Goal: Task Accomplishment & Management: Complete application form

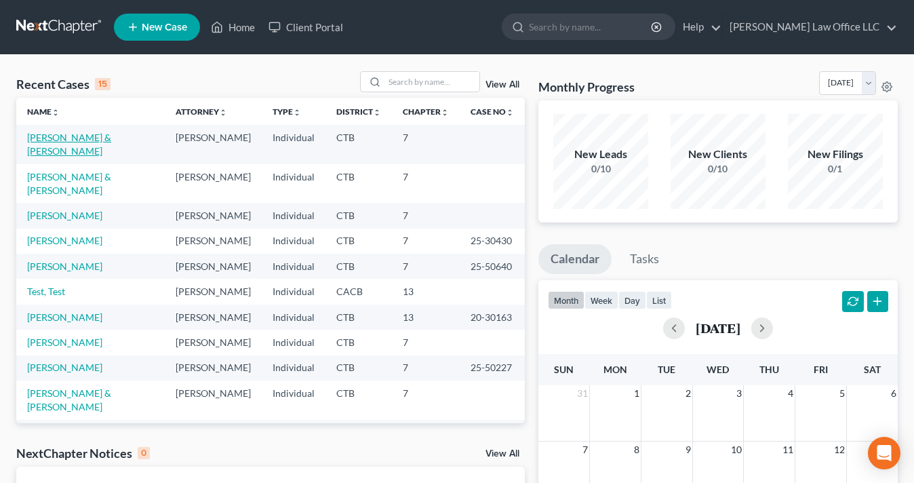
click at [85, 140] on link "[PERSON_NAME] & [PERSON_NAME]" at bounding box center [69, 144] width 84 height 25
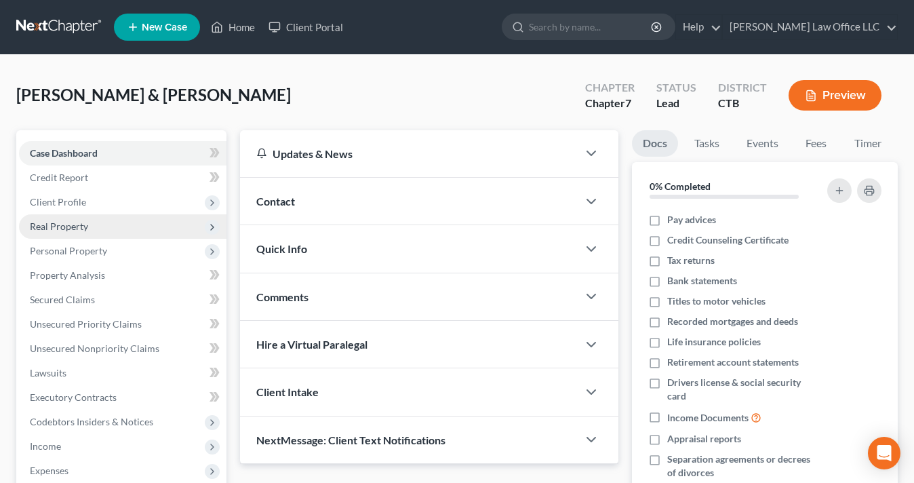
click at [92, 232] on span "Real Property" at bounding box center [123, 226] width 208 height 24
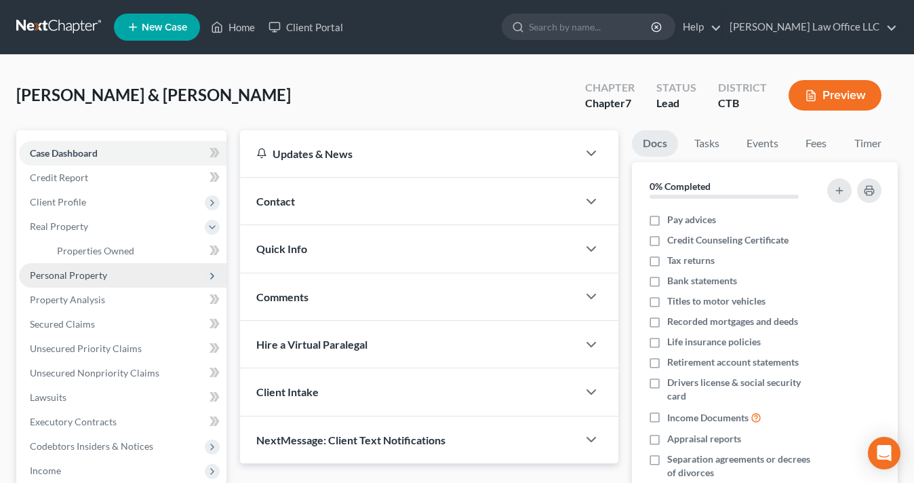
click at [99, 276] on span "Personal Property" at bounding box center [68, 275] width 77 height 12
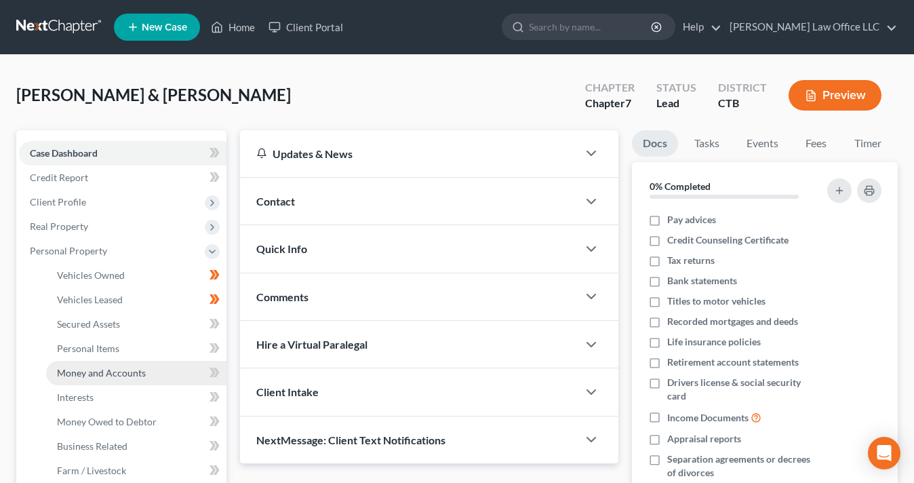
click at [121, 369] on span "Money and Accounts" at bounding box center [101, 373] width 89 height 12
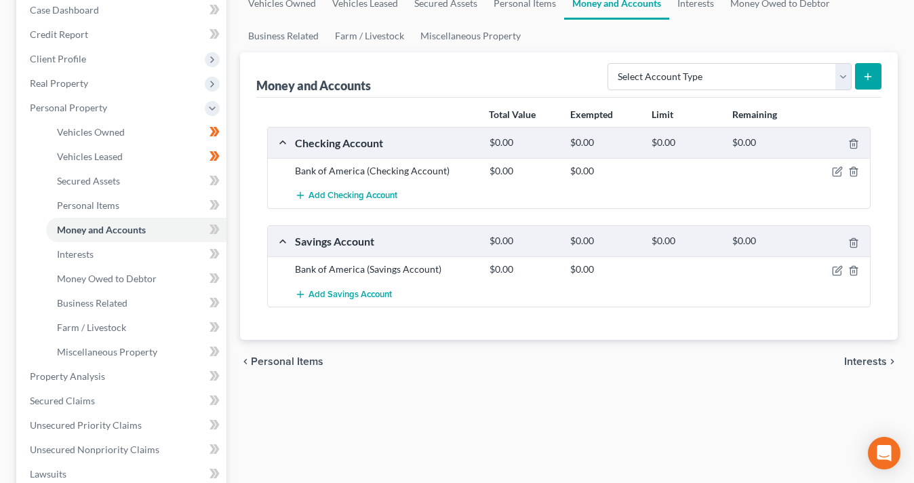
scroll to position [134, 0]
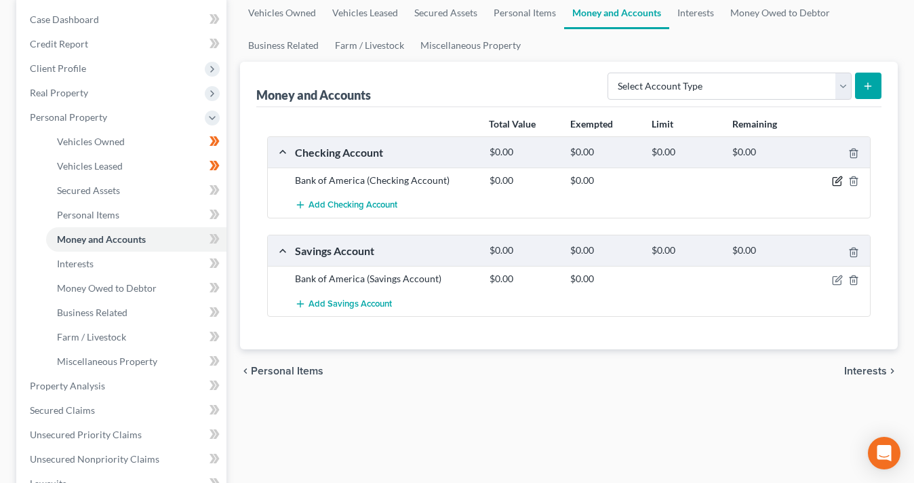
click at [832, 179] on icon "button" at bounding box center [837, 181] width 11 height 11
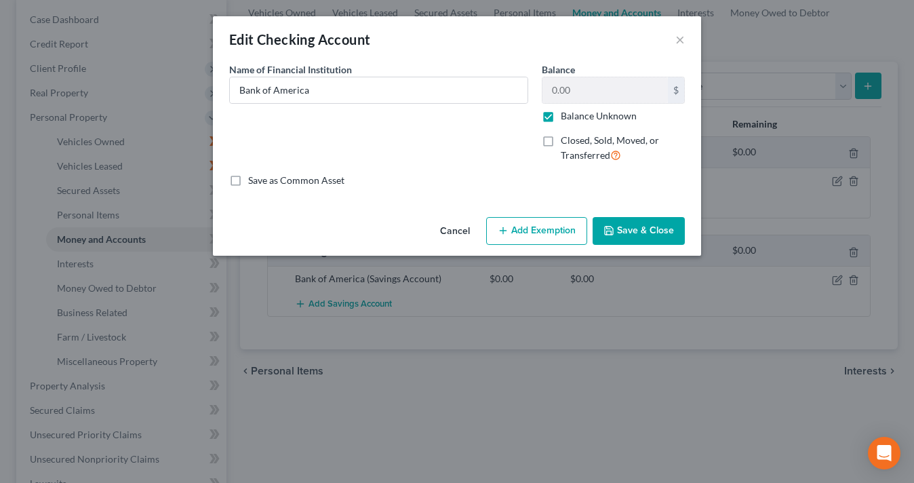
click at [561, 117] on label "Balance Unknown" at bounding box center [599, 116] width 76 height 14
click at [566, 117] on input "Balance Unknown" at bounding box center [570, 113] width 9 height 9
checkbox input "false"
click at [552, 90] on input "0.00" at bounding box center [605, 90] width 125 height 26
type input "37.78"
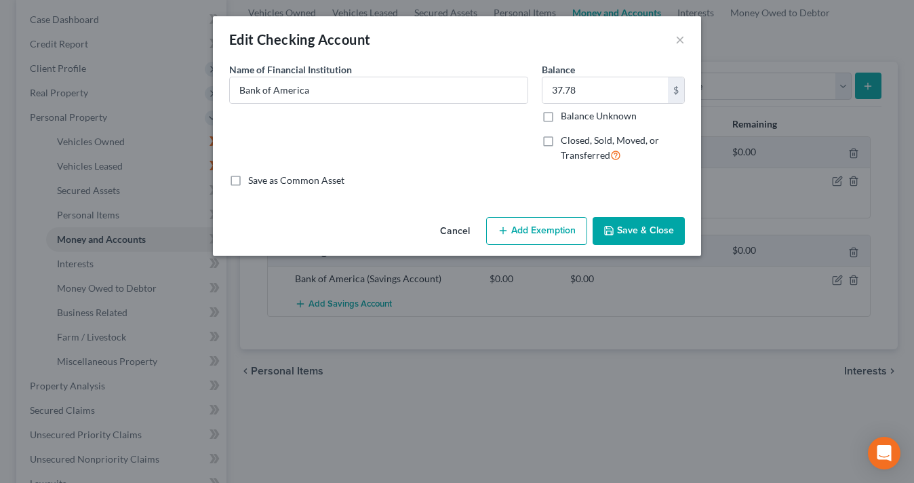
click at [520, 224] on button "Add Exemption" at bounding box center [536, 231] width 101 height 28
select select "2"
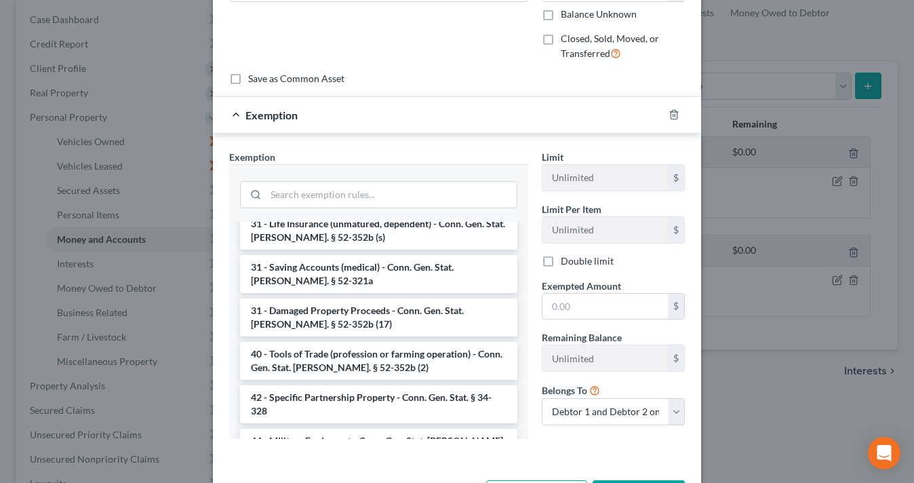
scroll to position [1568, 0]
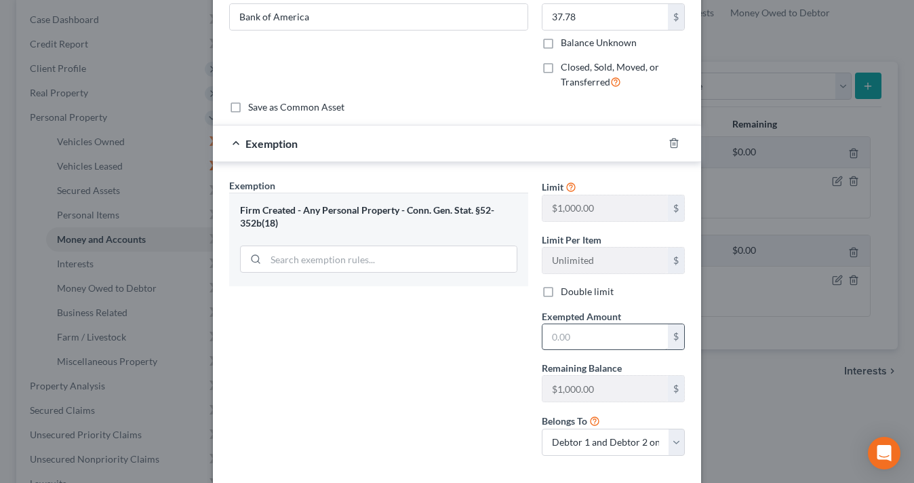
scroll to position [91, 0]
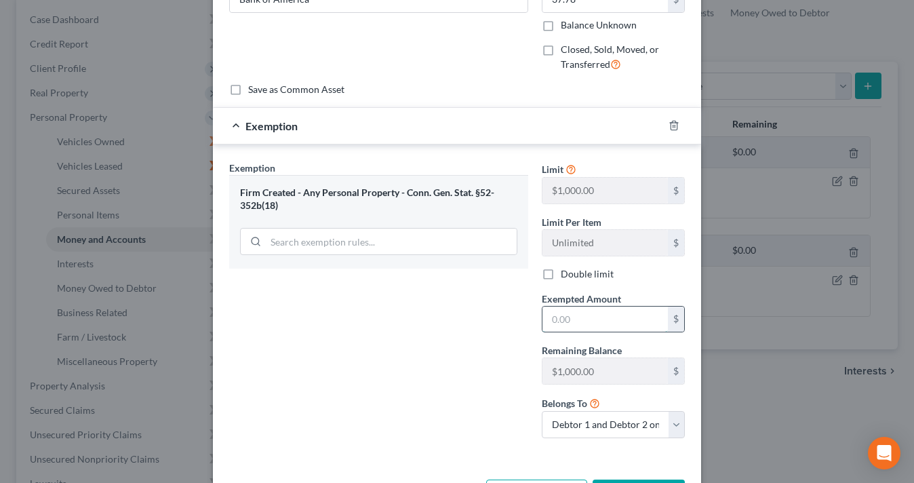
click at [551, 316] on input "text" at bounding box center [605, 320] width 125 height 26
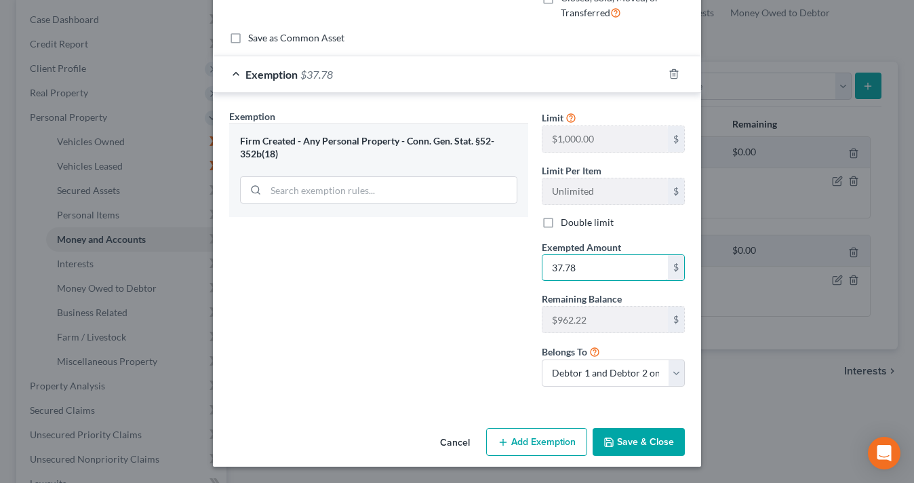
type input "37.78"
drag, startPoint x: 406, startPoint y: 138, endPoint x: 426, endPoint y: 153, distance: 24.7
click at [426, 153] on div "Firm Created - Any Personal Property - Conn. Gen. Stat. §52-352b(18)" at bounding box center [378, 147] width 277 height 25
copy div "Conn. Gen. Stat. §52-352b(18)"
click at [561, 227] on label "Double limit" at bounding box center [587, 223] width 53 height 14
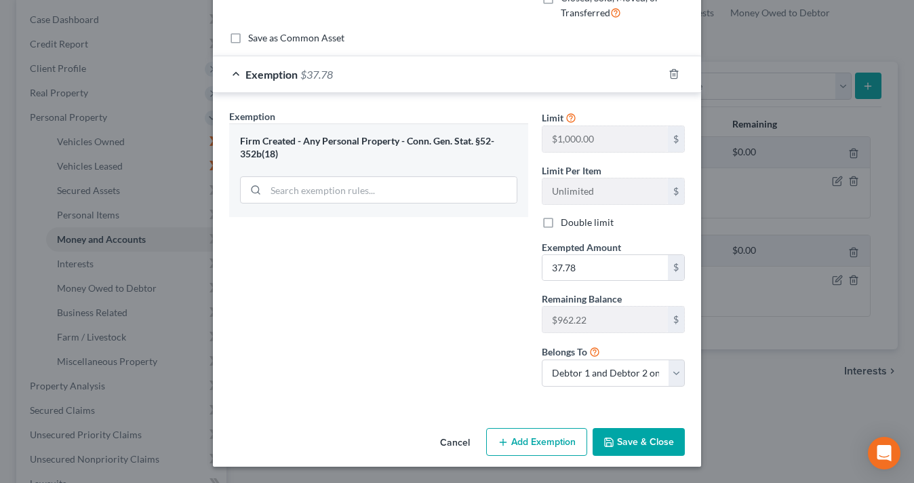
click at [566, 224] on input "Double limit" at bounding box center [570, 220] width 9 height 9
checkbox input "true"
click at [624, 444] on button "Save & Close" at bounding box center [639, 442] width 92 height 28
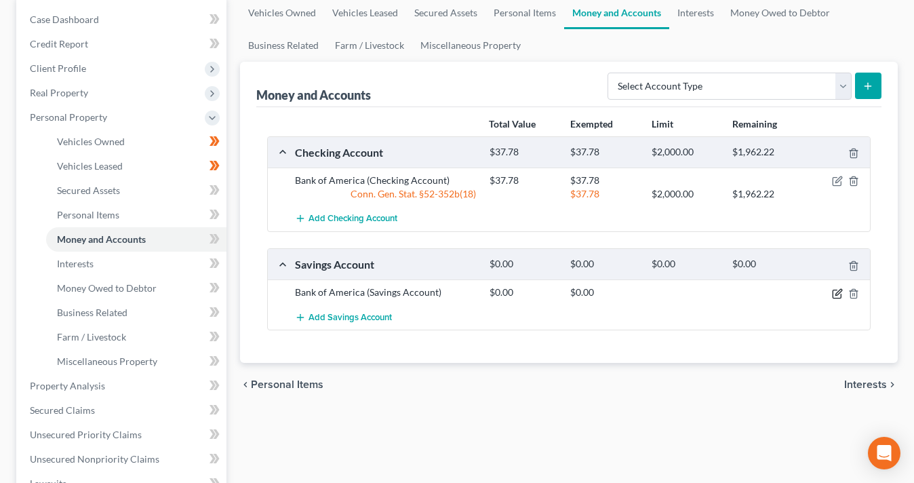
click at [834, 296] on icon "button" at bounding box center [837, 293] width 11 height 11
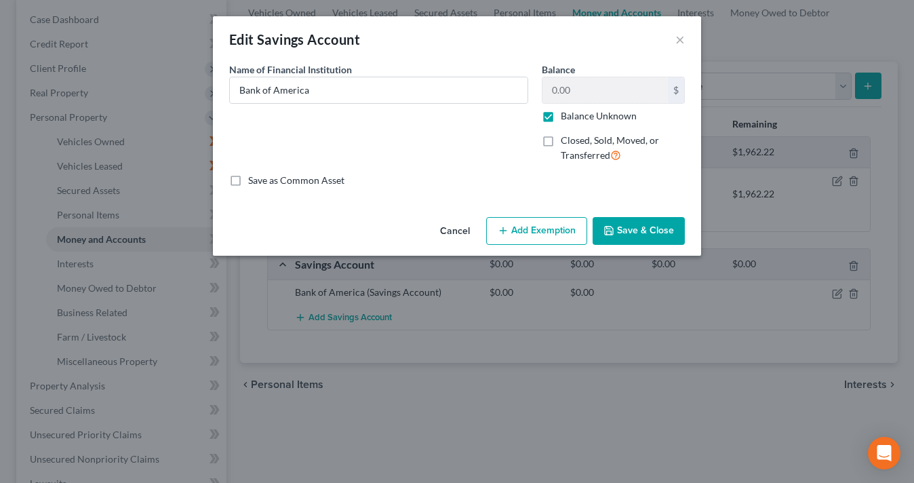
click at [561, 117] on label "Balance Unknown" at bounding box center [599, 116] width 76 height 14
click at [566, 117] on input "Balance Unknown" at bounding box center [570, 113] width 9 height 9
checkbox input "false"
click at [554, 84] on input "0.00" at bounding box center [605, 90] width 125 height 26
type input "101.74"
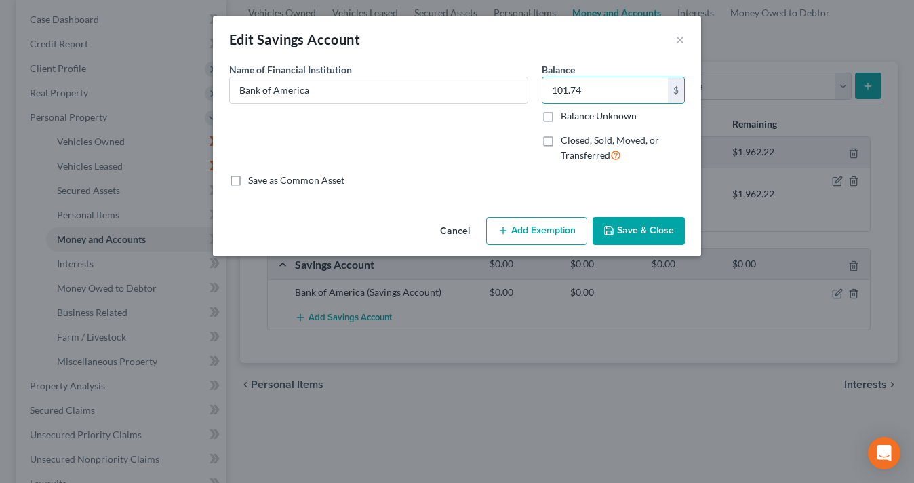
click at [541, 229] on button "Add Exemption" at bounding box center [536, 231] width 101 height 28
select select "2"
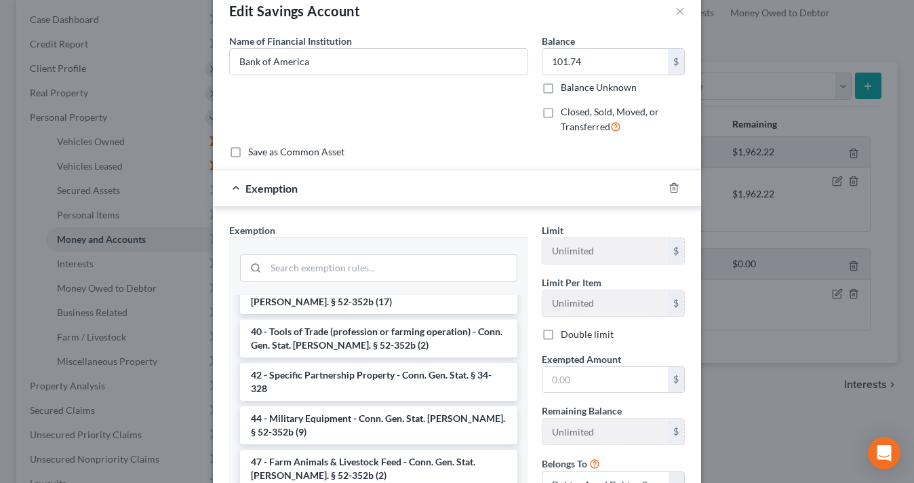
scroll to position [49, 0]
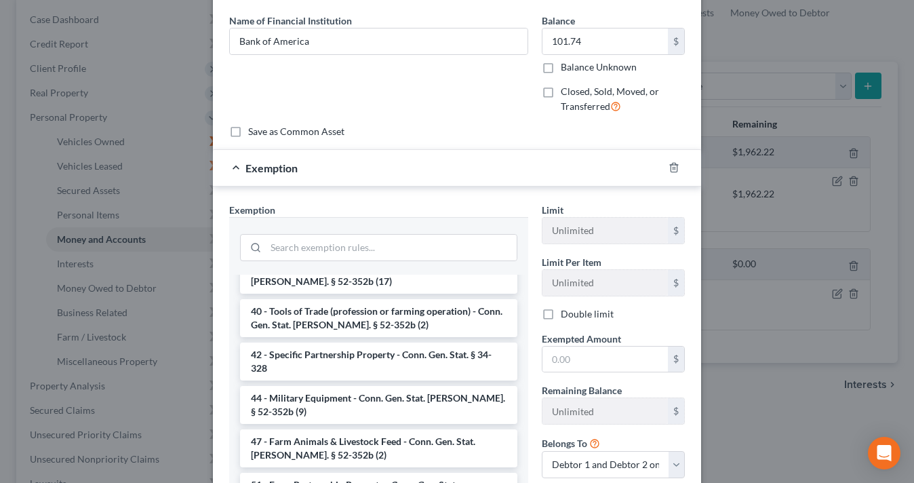
checkbox input "true"
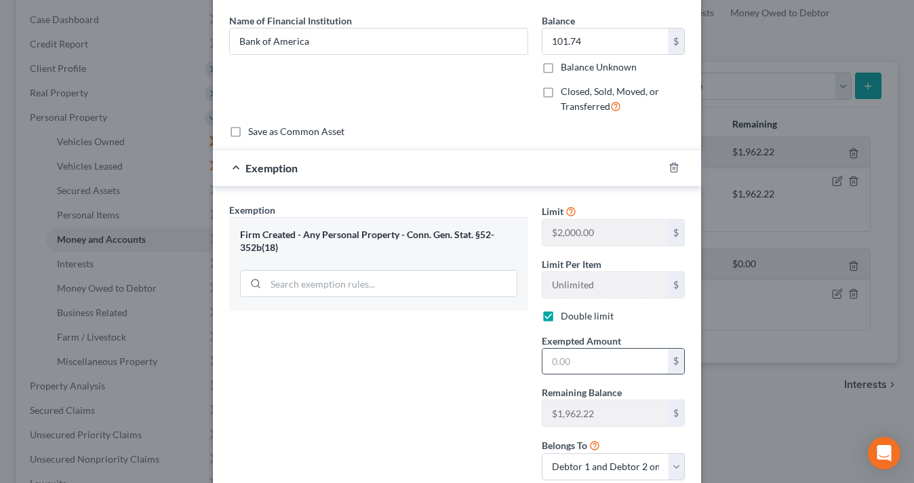
click at [564, 359] on input "text" at bounding box center [605, 362] width 125 height 26
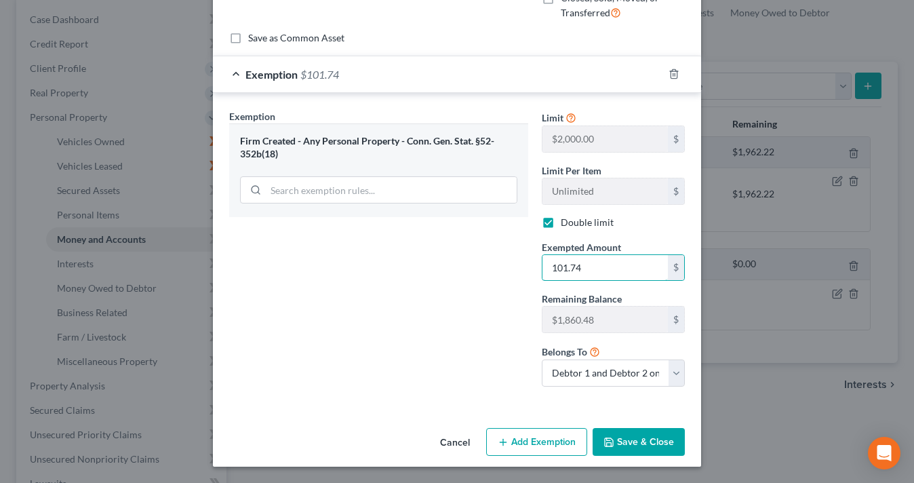
type input "101.74"
click at [627, 440] on button "Save & Close" at bounding box center [639, 442] width 92 height 28
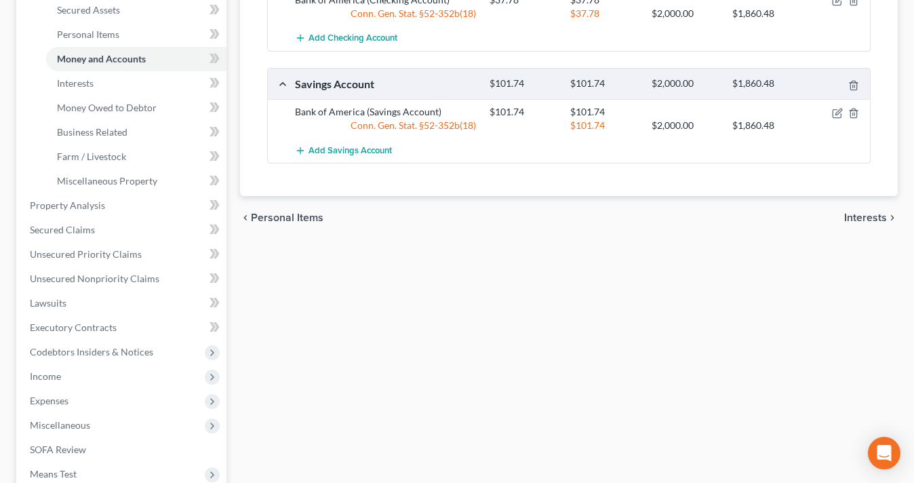
scroll to position [505, 0]
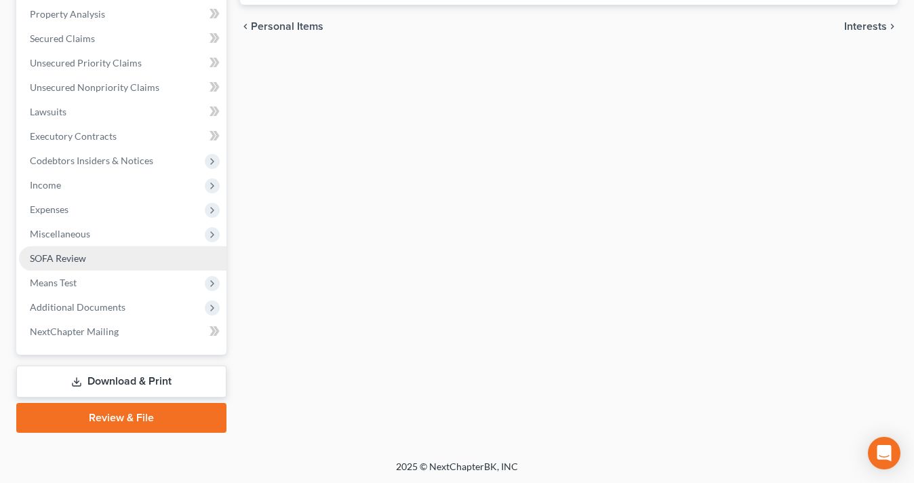
click at [79, 252] on span "SOFA Review" at bounding box center [58, 258] width 56 height 12
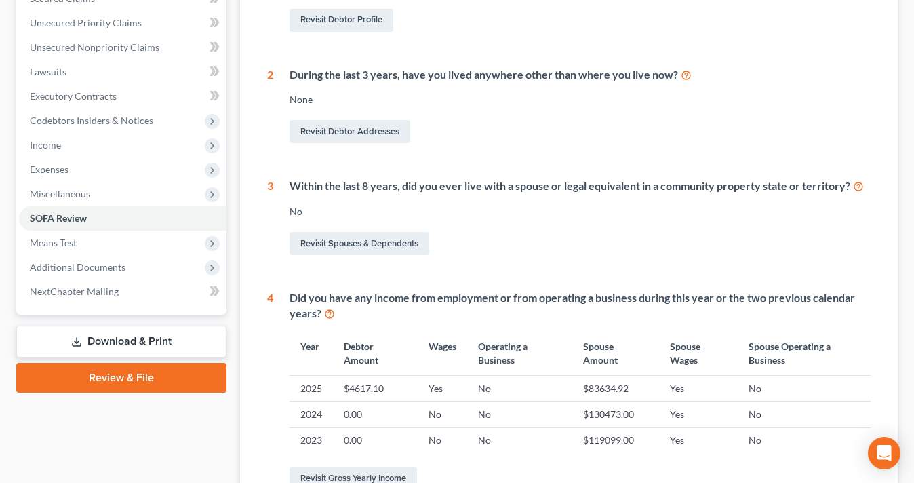
scroll to position [312, 0]
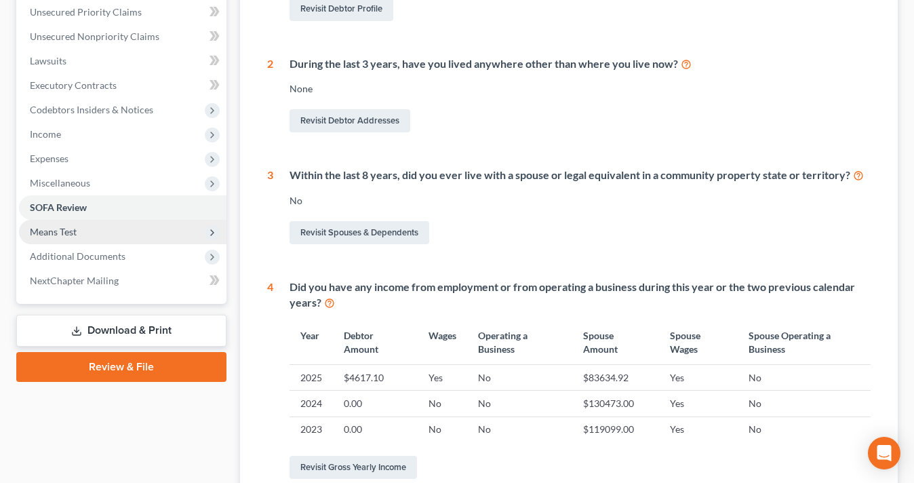
click at [64, 235] on span "Means Test" at bounding box center [53, 232] width 47 height 12
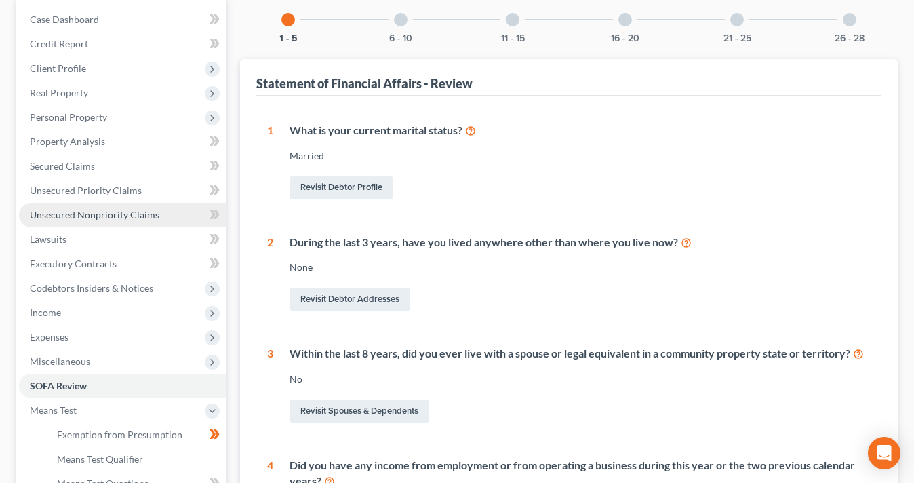
scroll to position [116, 0]
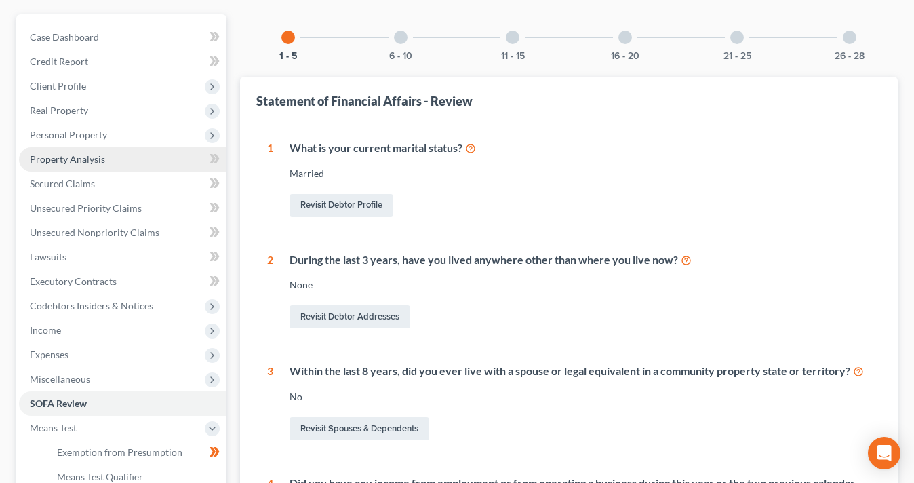
click at [79, 161] on span "Property Analysis" at bounding box center [67, 159] width 75 height 12
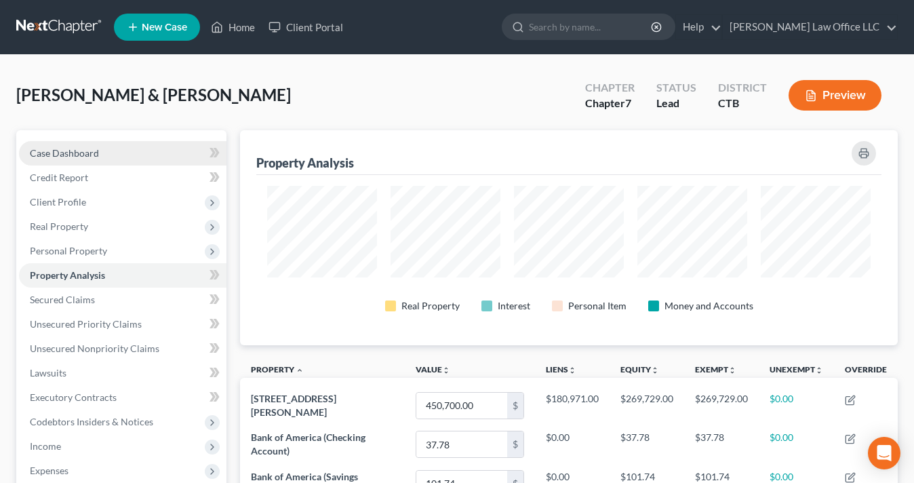
click at [80, 157] on span "Case Dashboard" at bounding box center [64, 153] width 69 height 12
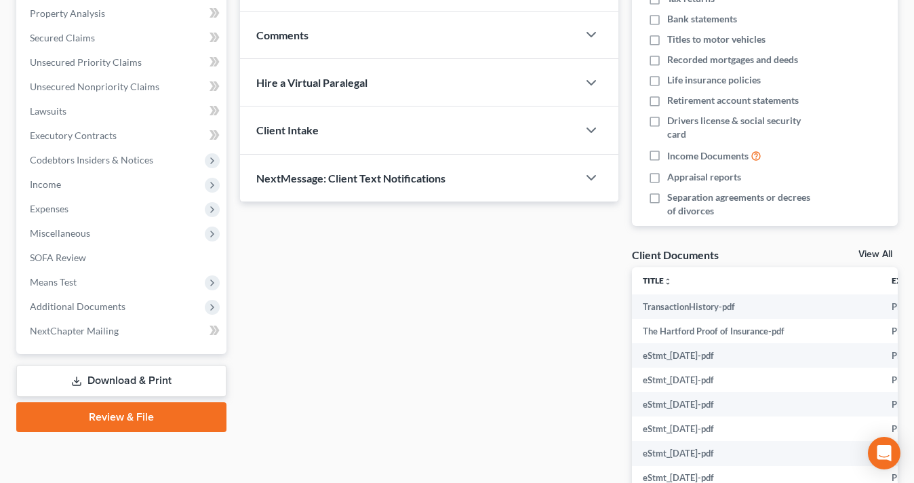
scroll to position [390, 0]
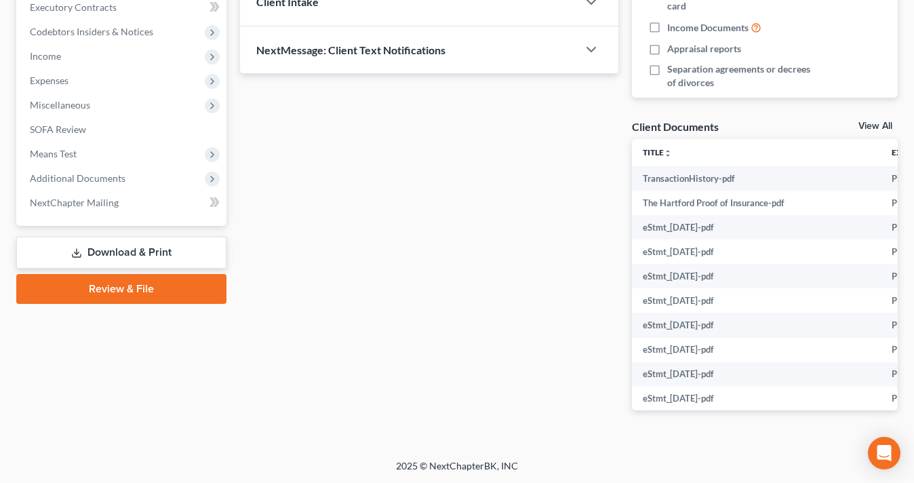
click at [94, 254] on link "Download & Print" at bounding box center [121, 253] width 210 height 32
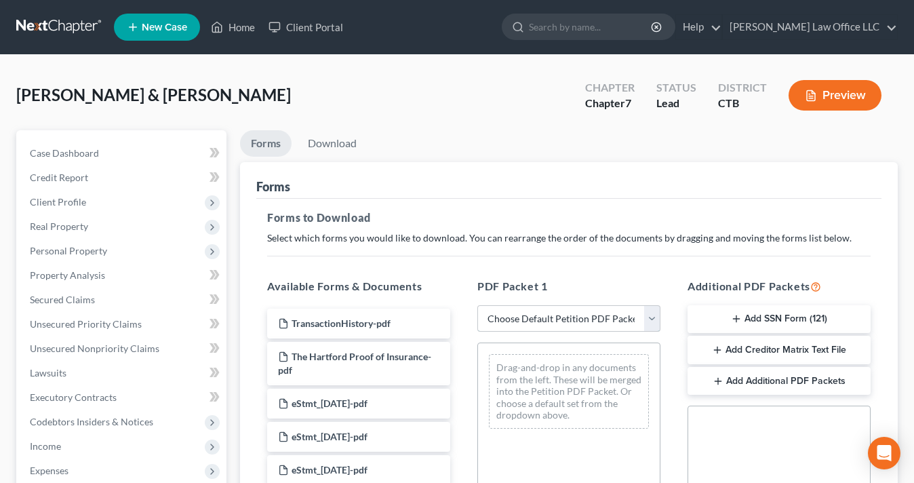
click at [597, 321] on select "Choose Default Petition PDF Packet Complete Bankruptcy Petition (all forms and …" at bounding box center [568, 318] width 183 height 27
click at [477, 305] on select "Choose Default Petition PDF Packet Complete Bankruptcy Petition (all forms and …" at bounding box center [568, 318] width 183 height 27
click at [599, 315] on select "Choose Default Petition PDF Packet Complete Bankruptcy Petition (all forms and …" at bounding box center [568, 318] width 183 height 27
select select "0"
click at [477, 305] on select "Choose Default Petition PDF Packet Complete Bankruptcy Petition (all forms and …" at bounding box center [568, 318] width 183 height 27
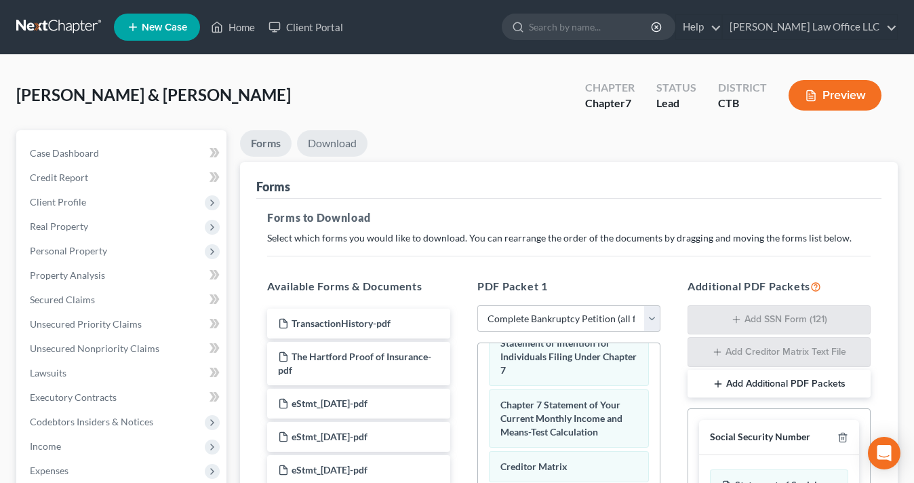
click at [336, 144] on link "Download" at bounding box center [332, 143] width 71 height 26
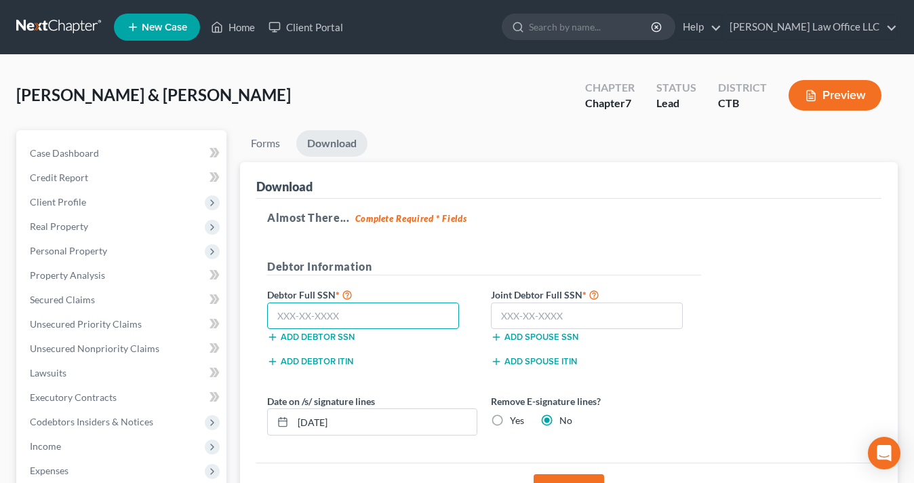
click at [340, 316] on input "text" at bounding box center [363, 315] width 192 height 27
paste input "049-86-7576"
type input "049-86-7576"
click at [526, 313] on input "text" at bounding box center [587, 315] width 192 height 27
paste input "048-84-5419"
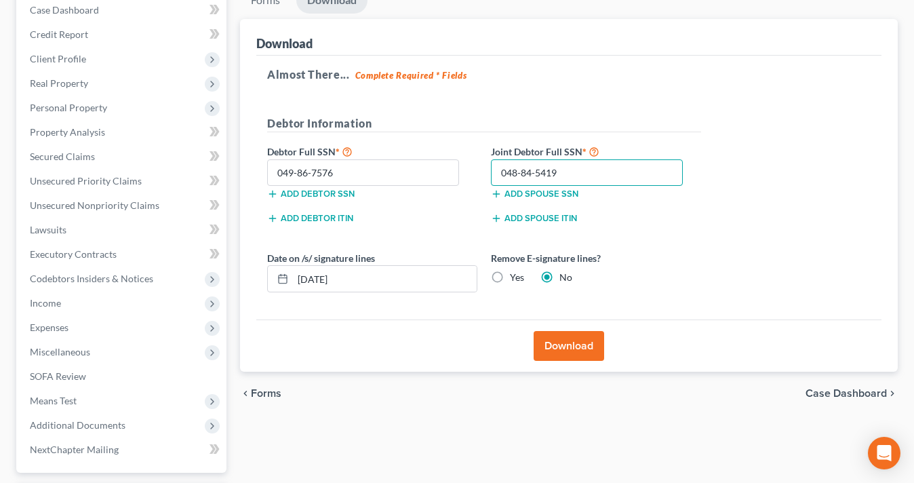
scroll to position [144, 0]
type input "048-84-5419"
click at [570, 351] on button "Download" at bounding box center [569, 345] width 71 height 30
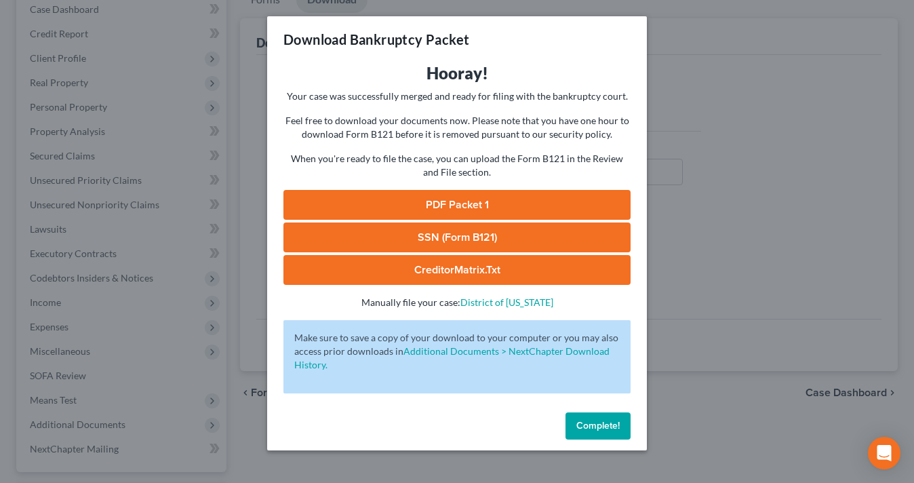
click at [466, 200] on link "PDF Packet 1" at bounding box center [456, 205] width 347 height 30
